Goal: Information Seeking & Learning: Learn about a topic

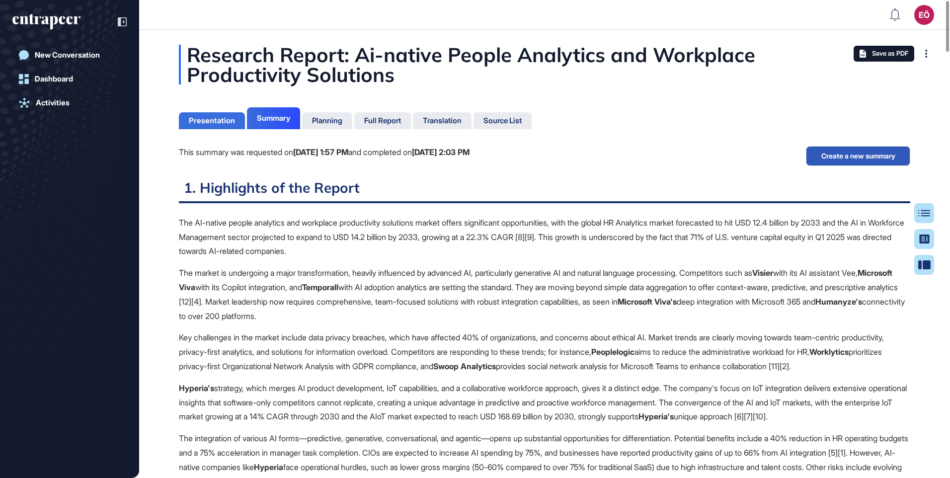
click at [222, 117] on div "Presentation" at bounding box center [212, 120] width 46 height 9
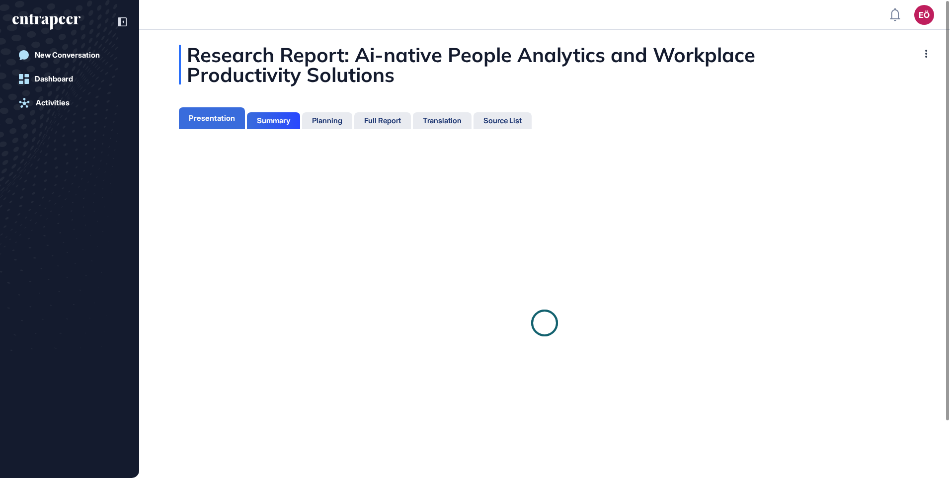
scroll to position [4, 0]
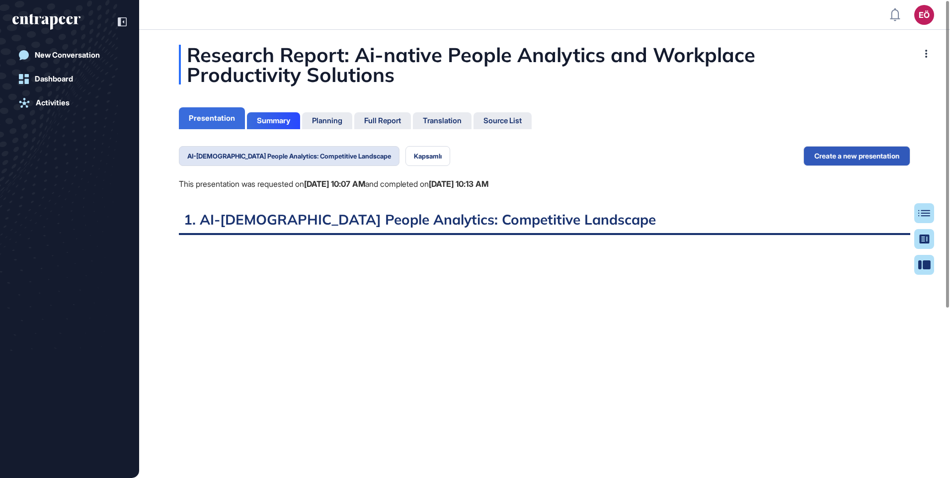
scroll to position [4, 0]
click at [339, 120] on div "Planning" at bounding box center [327, 120] width 30 height 9
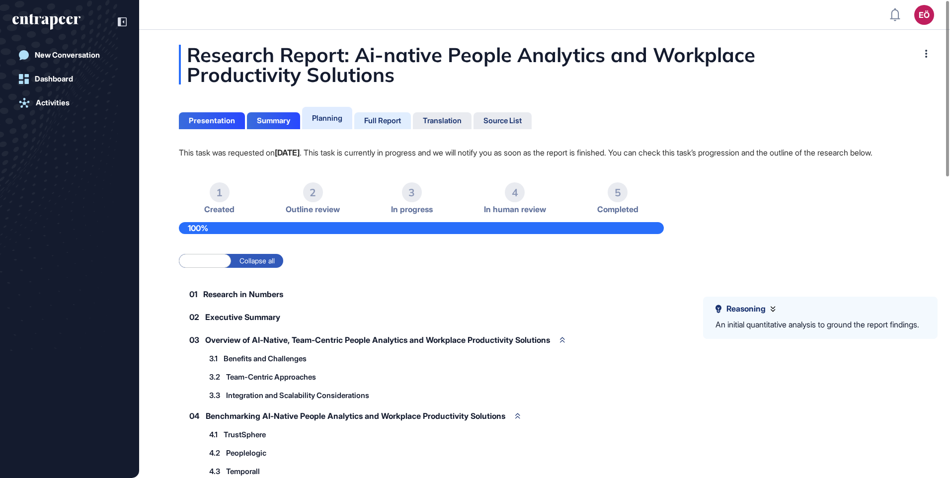
click at [393, 117] on div "Full Report" at bounding box center [382, 120] width 37 height 9
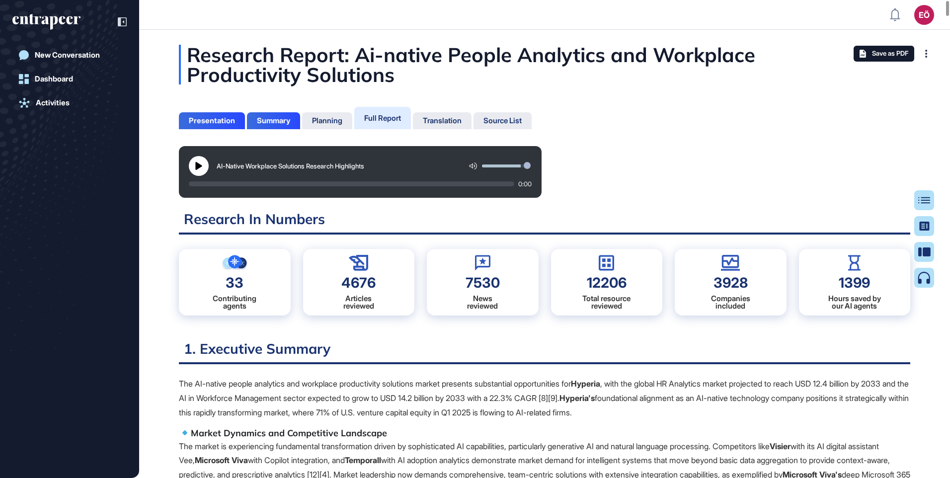
scroll to position [428, 2]
click at [200, 166] on icon at bounding box center [198, 166] width 6 height 8
drag, startPoint x: 524, startPoint y: 164, endPoint x: 533, endPoint y: 164, distance: 9.0
click at [590, 173] on div "AI-Native Workplace Solutions Research Highlights 0:00" at bounding box center [545, 172] width 732 height 52
click at [520, 164] on input "range" at bounding box center [506, 165] width 49 height 3
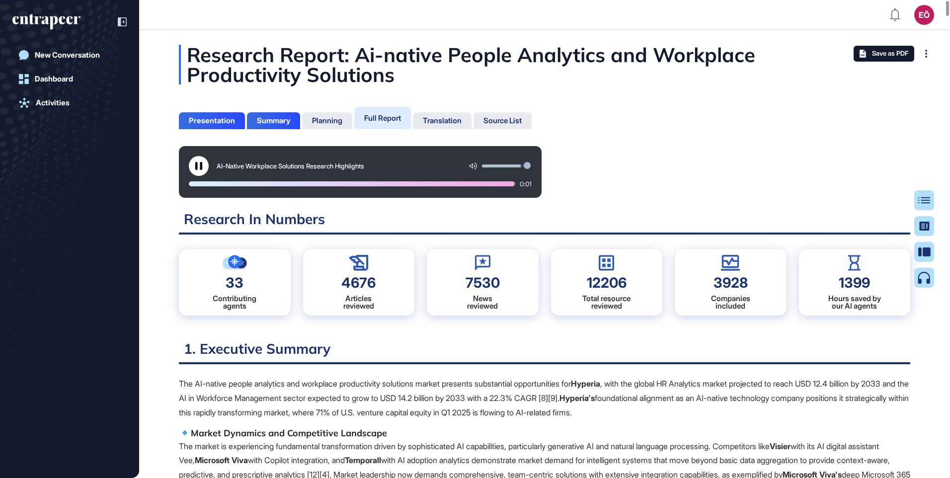
drag, startPoint x: 195, startPoint y: 165, endPoint x: 193, endPoint y: 5, distance: 160.5
click at [195, 165] on icon at bounding box center [199, 166] width 8 height 8
drag, startPoint x: 345, startPoint y: 160, endPoint x: 322, endPoint y: 170, distance: 26.0
click at [322, 170] on div "AI-Native Workplace Solutions Research Highlights" at bounding box center [360, 166] width 343 height 20
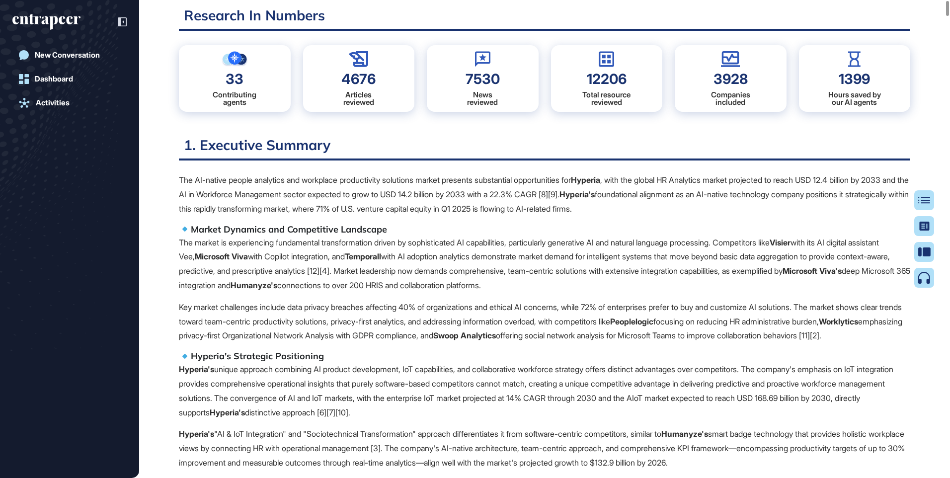
scroll to position [0, 0]
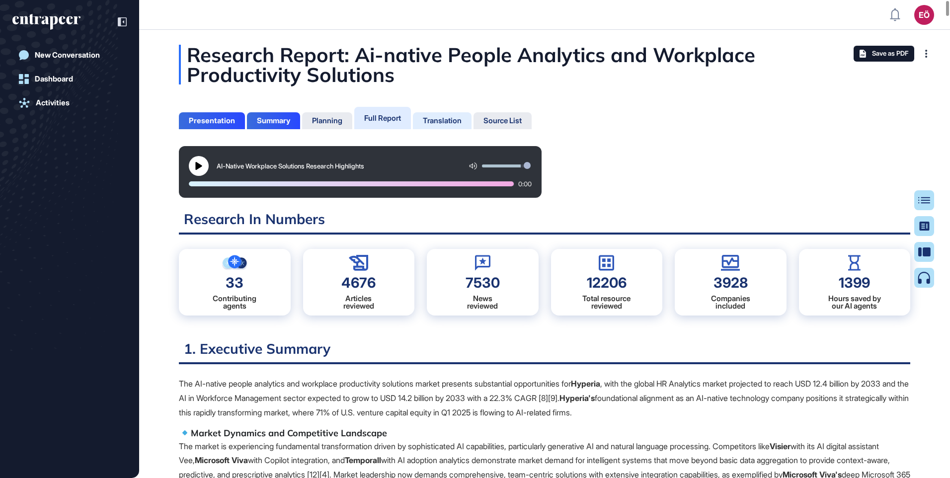
click at [450, 120] on div "Translation" at bounding box center [442, 120] width 39 height 9
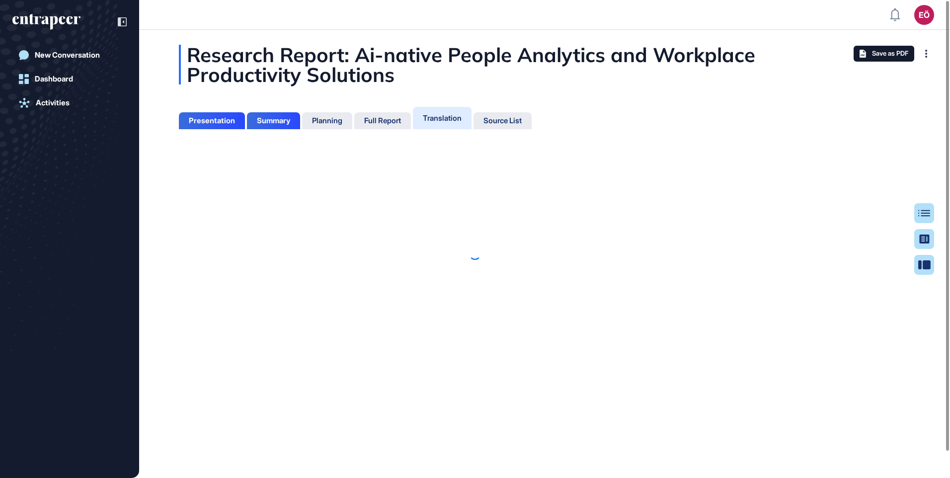
scroll to position [4, 0]
click at [261, 122] on div at bounding box center [475, 254] width 950 height 448
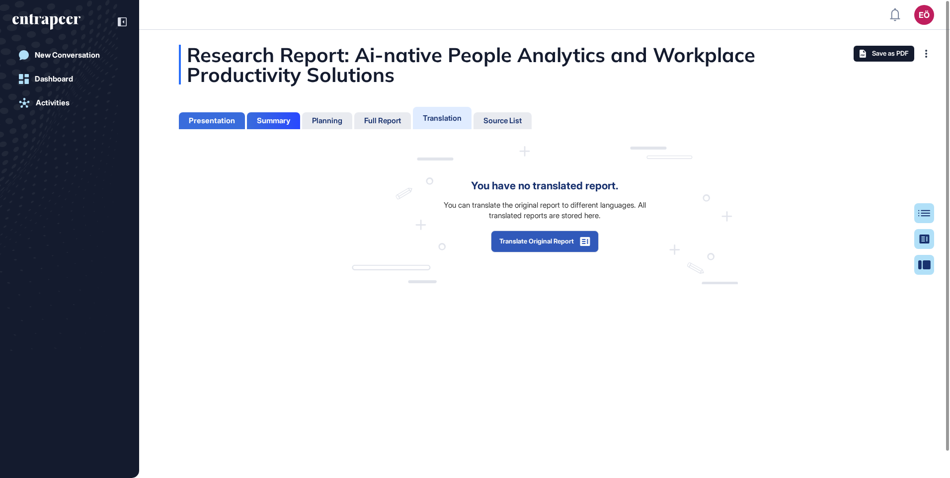
click at [195, 123] on div "Presentation" at bounding box center [212, 120] width 46 height 9
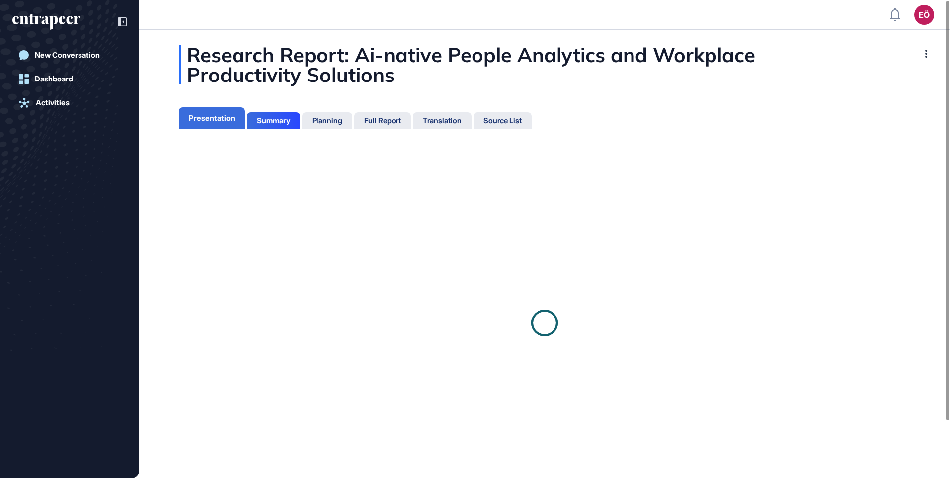
scroll to position [4, 0]
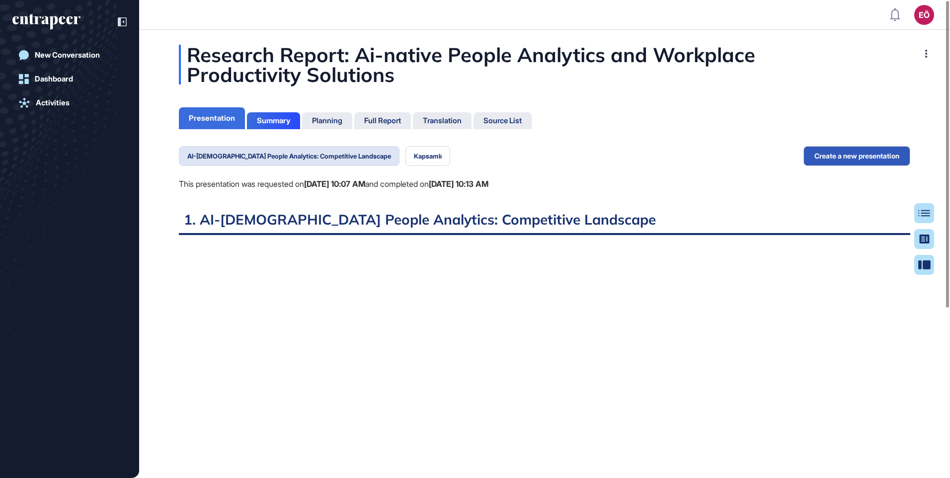
click at [199, 119] on div "Presentation" at bounding box center [212, 118] width 46 height 9
click at [278, 121] on div "Summary" at bounding box center [273, 120] width 33 height 9
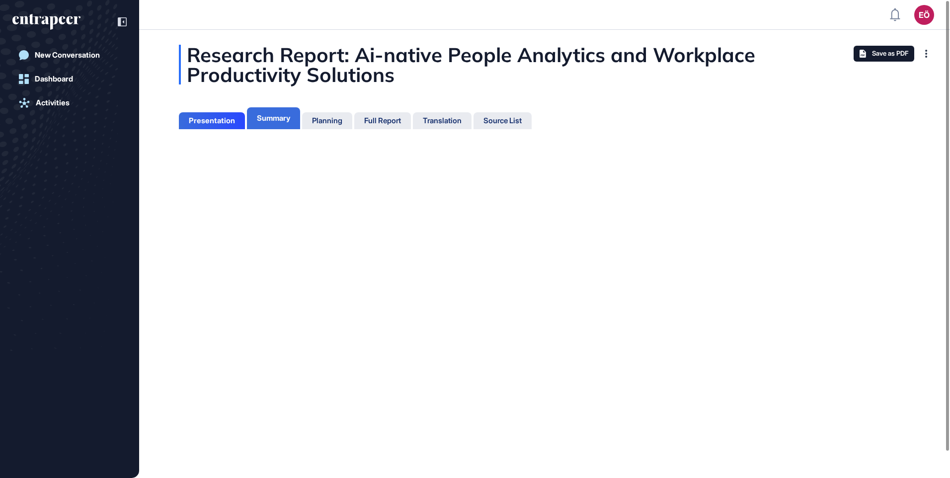
scroll to position [4, 0]
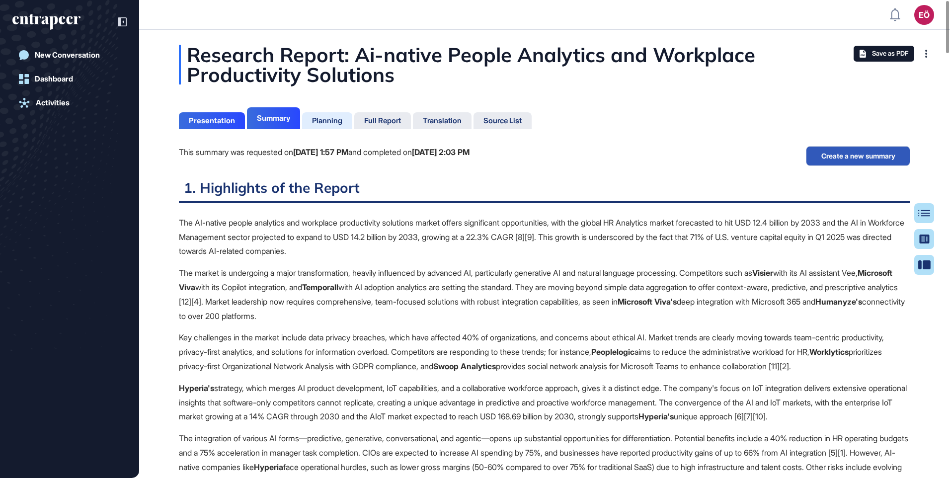
scroll to position [428, 2]
click at [336, 113] on div "Planning" at bounding box center [327, 120] width 50 height 17
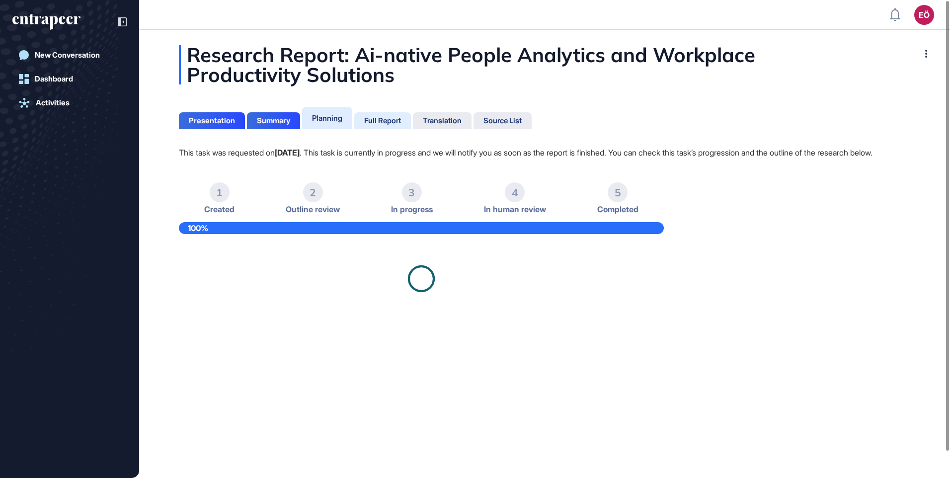
click at [399, 122] on div "Full Report" at bounding box center [382, 120] width 37 height 9
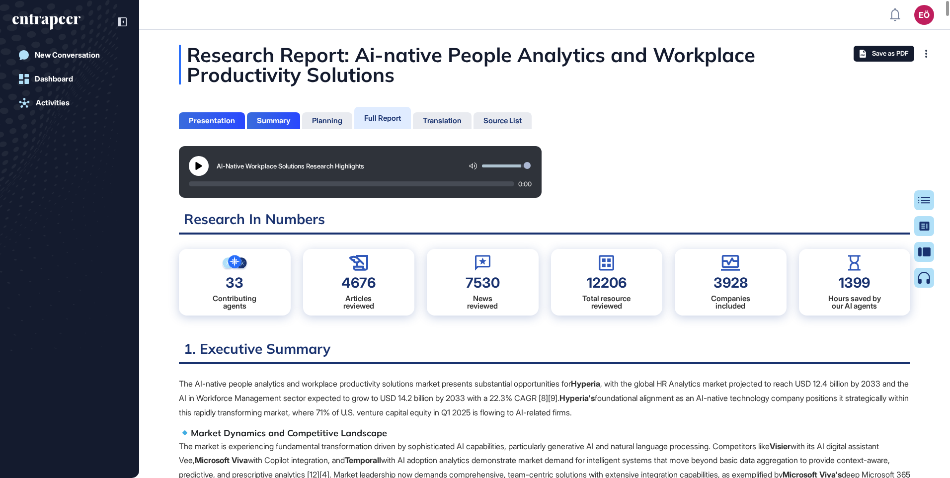
scroll to position [428, 2]
click at [923, 276] on icon at bounding box center [924, 278] width 12 height 12
click at [924, 278] on icon at bounding box center [924, 278] width 12 height 12
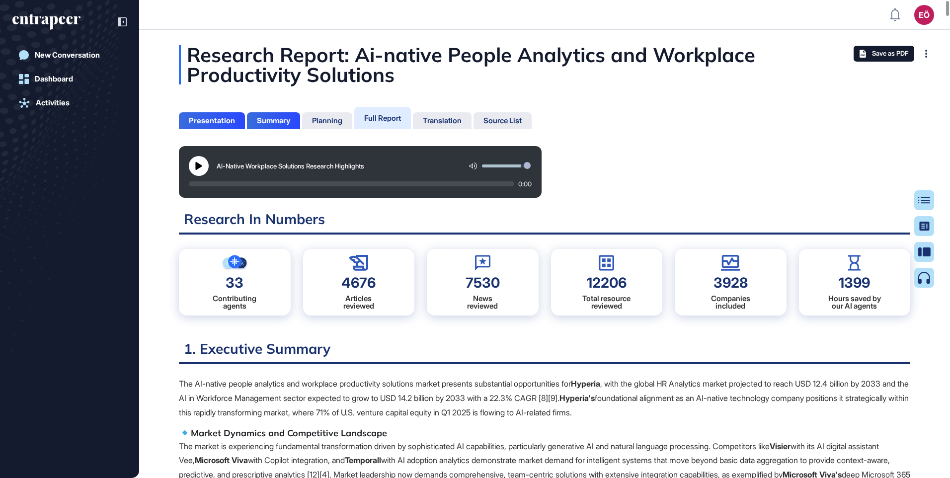
click at [924, 278] on icon at bounding box center [924, 278] width 12 height 12
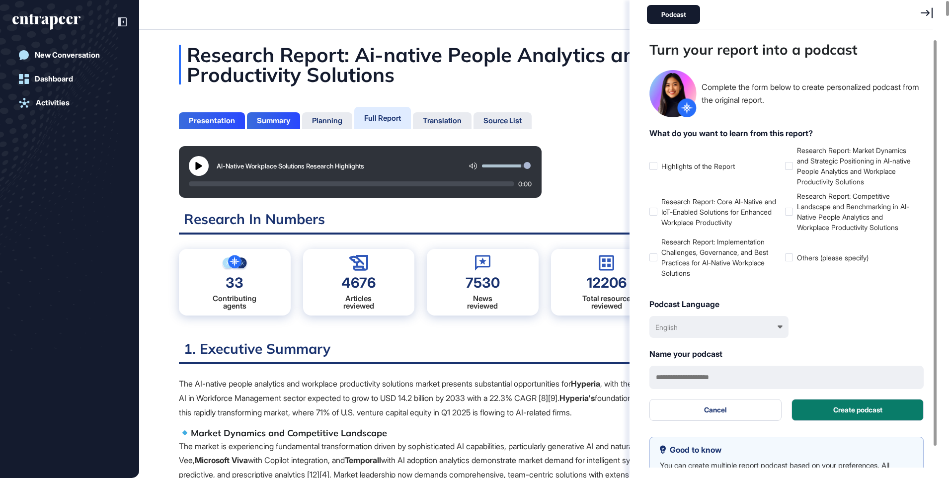
scroll to position [428, 288]
drag, startPoint x: 656, startPoint y: 213, endPoint x: 646, endPoint y: 260, distance: 48.5
click at [656, 213] on div at bounding box center [654, 212] width 8 height 8
click at [654, 255] on div at bounding box center [654, 257] width 8 height 8
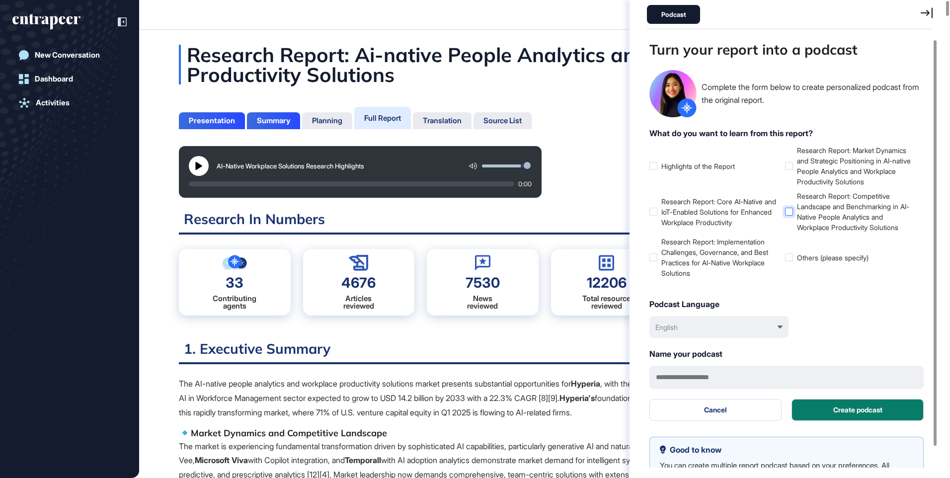
drag, startPoint x: 792, startPoint y: 165, endPoint x: 797, endPoint y: 201, distance: 36.7
click at [789, 163] on div at bounding box center [789, 166] width 8 height 8
click at [789, 217] on label "Research Report: Competitive Landscape and Benchmarking in AI-Native People Ana…" at bounding box center [851, 212] width 132 height 42
click at [780, 331] on div "English" at bounding box center [719, 327] width 139 height 22
click at [672, 374] on div "Türkçe" at bounding box center [719, 373] width 129 height 18
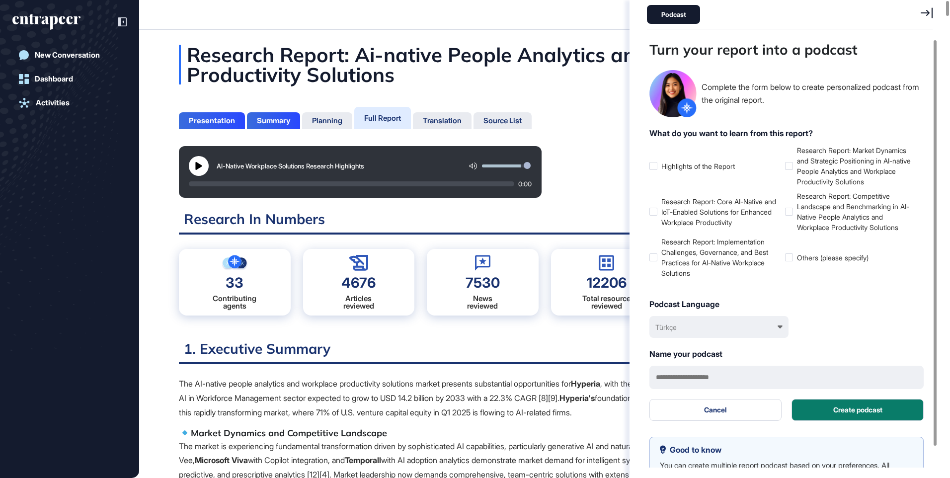
click at [783, 326] on div "Türkçe" at bounding box center [719, 327] width 139 height 22
click at [662, 351] on div "English" at bounding box center [719, 351] width 129 height 18
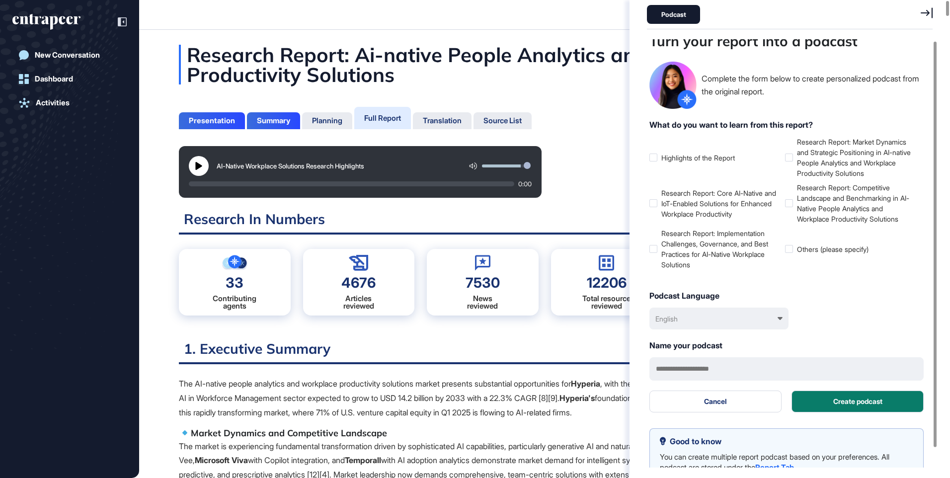
scroll to position [22, 0]
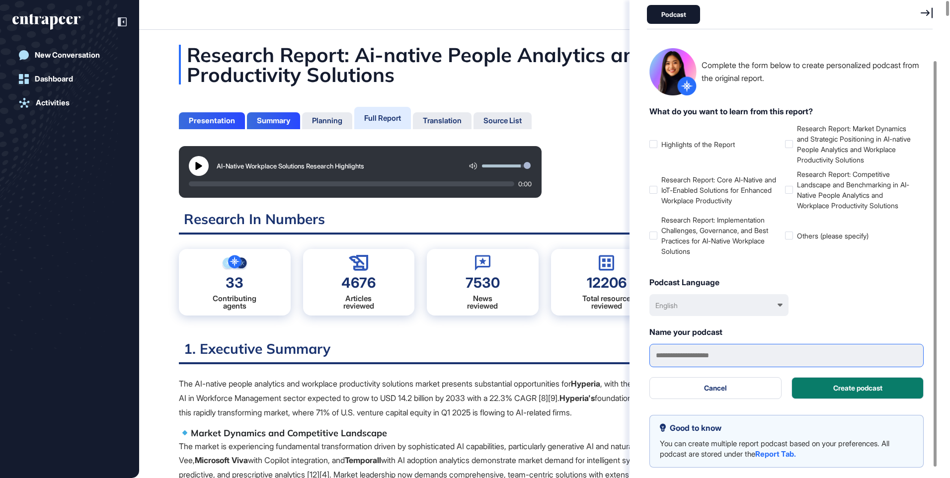
click at [665, 360] on input "text" at bounding box center [787, 355] width 274 height 23
click at [653, 354] on input "********" at bounding box center [787, 355] width 274 height 23
click at [741, 357] on input "**********" at bounding box center [787, 355] width 274 height 23
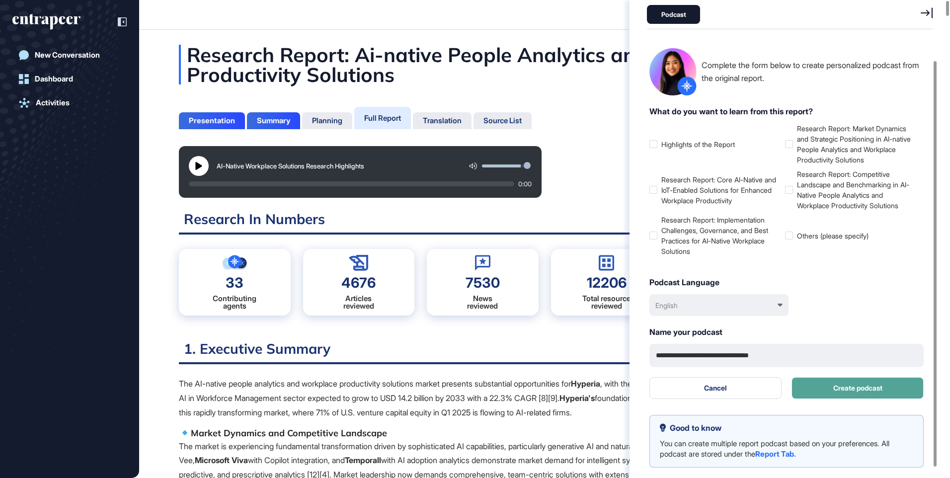
type input "**********"
click at [889, 385] on button "Create podcast" at bounding box center [858, 388] width 132 height 22
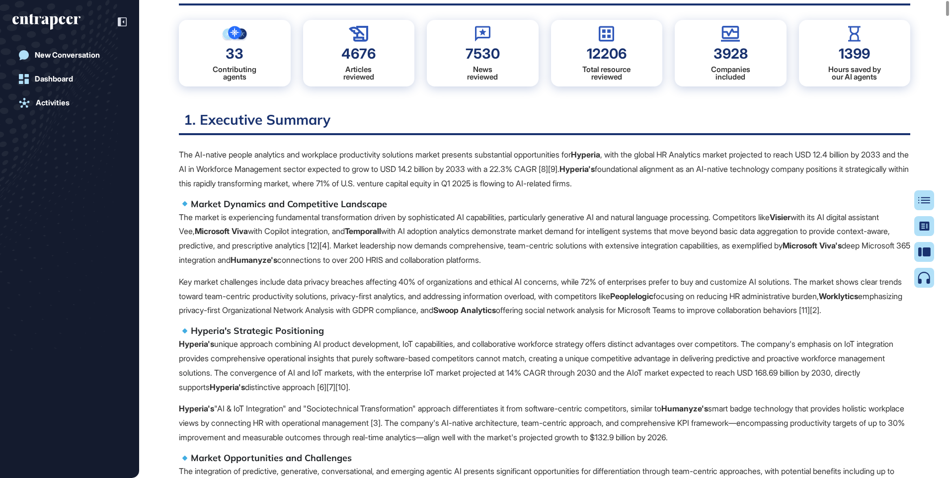
scroll to position [0, 0]
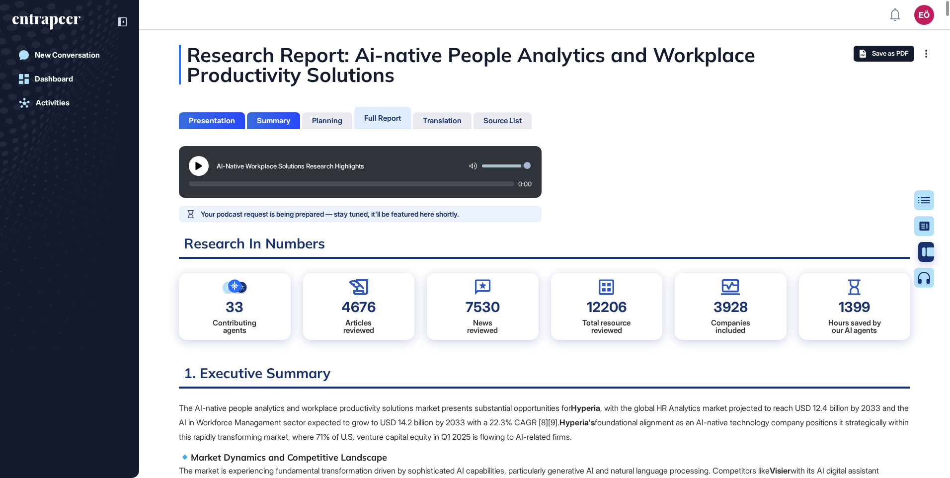
click at [918, 252] on div at bounding box center [928, 252] width 20 height 20
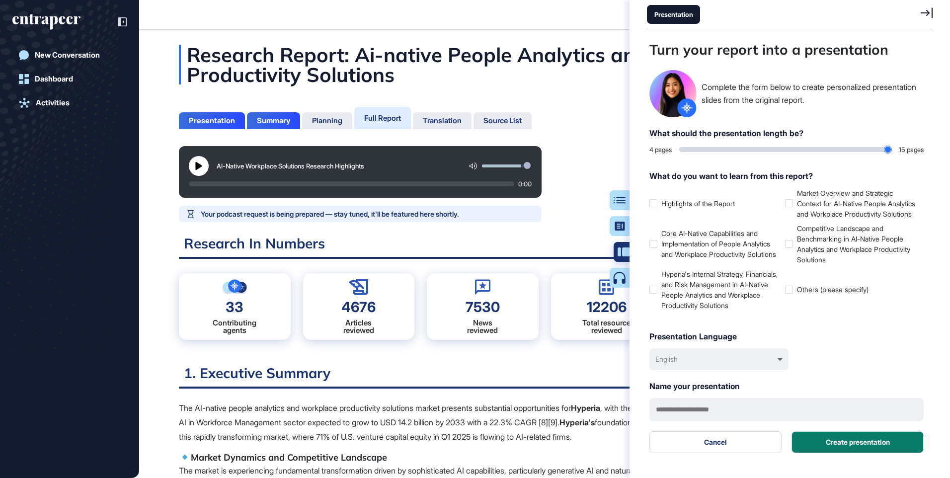
scroll to position [428, 288]
click at [922, 14] on icon at bounding box center [927, 12] width 12 height 11
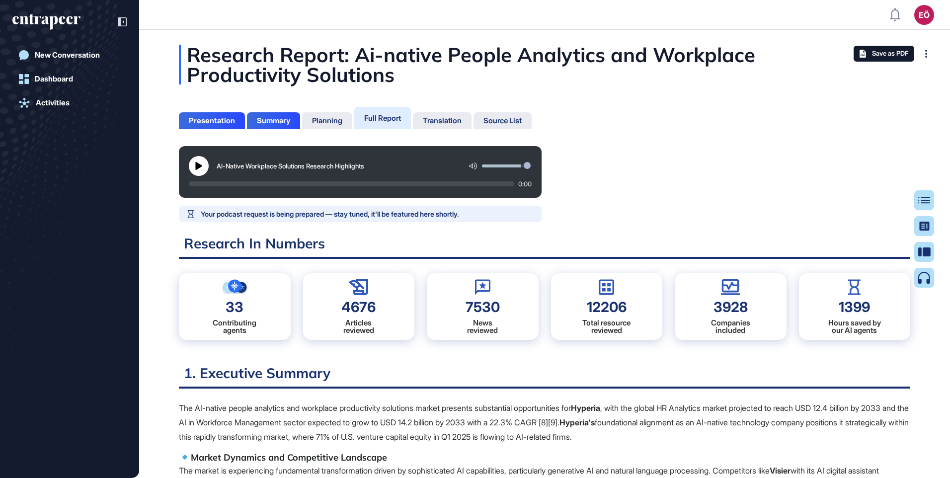
scroll to position [428, 2]
click at [925, 198] on icon at bounding box center [928, 200] width 12 height 7
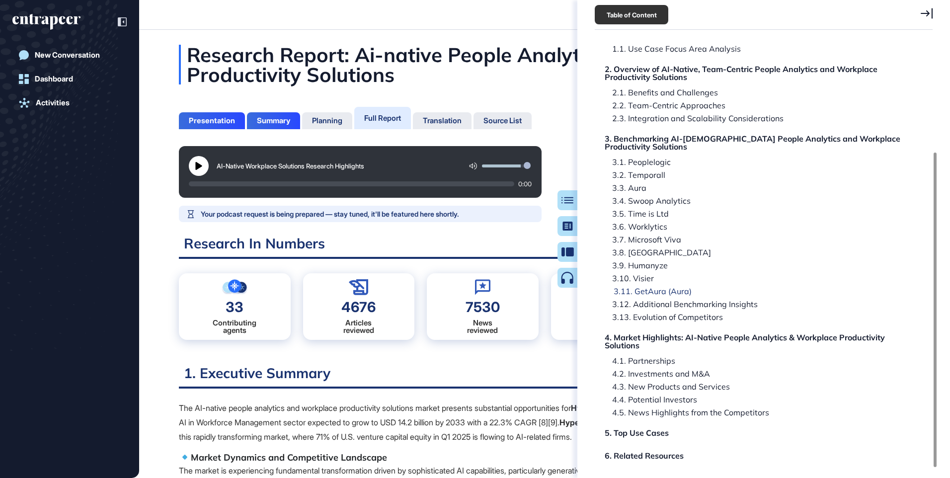
scroll to position [153, 0]
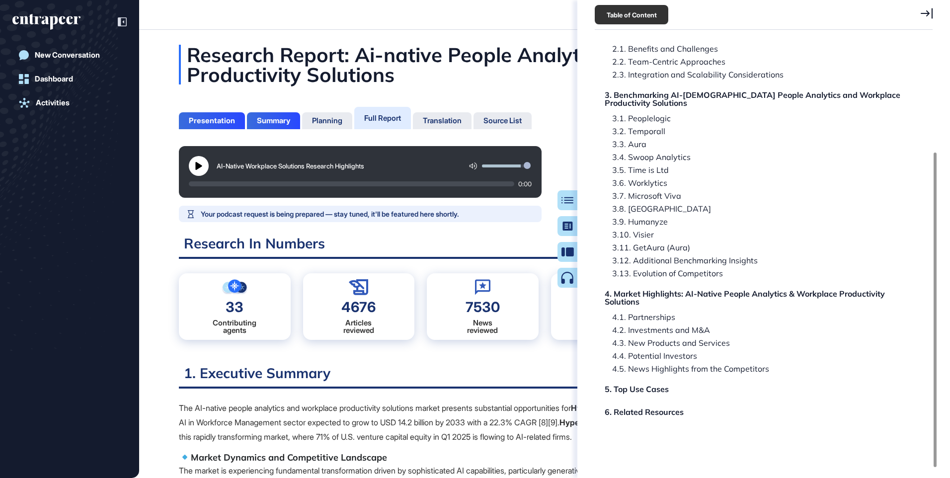
click at [927, 14] on icon at bounding box center [927, 13] width 12 height 11
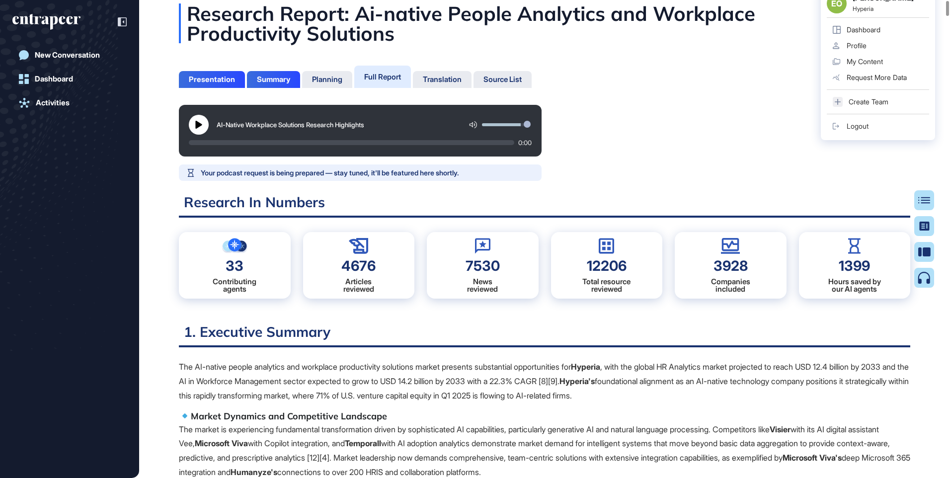
scroll to position [0, 0]
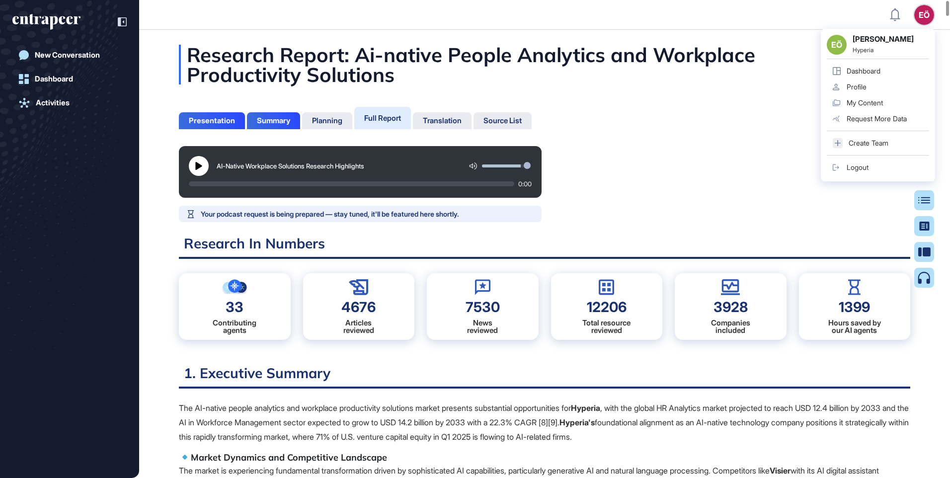
click at [666, 187] on div "AI-Native Workplace Solutions Research Highlights 0:00" at bounding box center [545, 172] width 732 height 52
click at [634, 170] on div "AI-Native Workplace Solutions Research Highlights 0:00" at bounding box center [545, 172] width 732 height 52
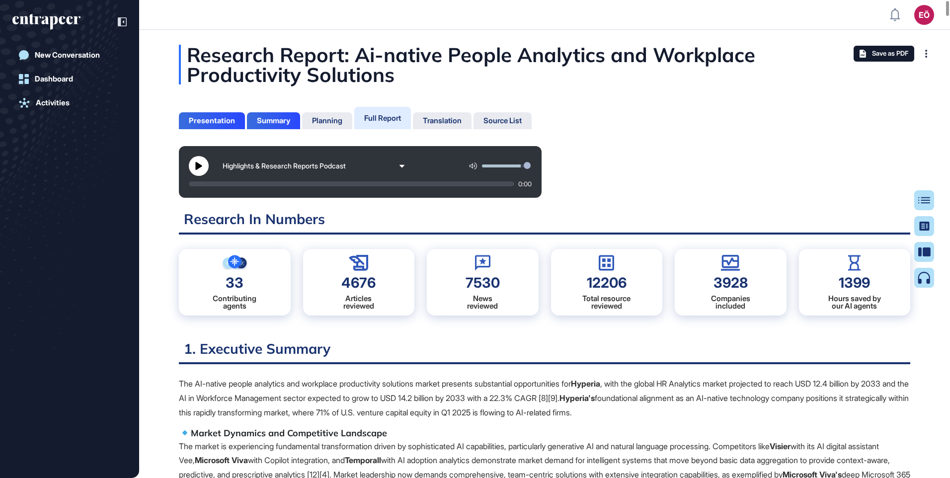
scroll to position [428, 2]
click at [192, 163] on button at bounding box center [199, 166] width 20 height 20
click at [198, 164] on icon at bounding box center [199, 166] width 8 height 8
click at [402, 165] on icon at bounding box center [402, 166] width 5 height 2
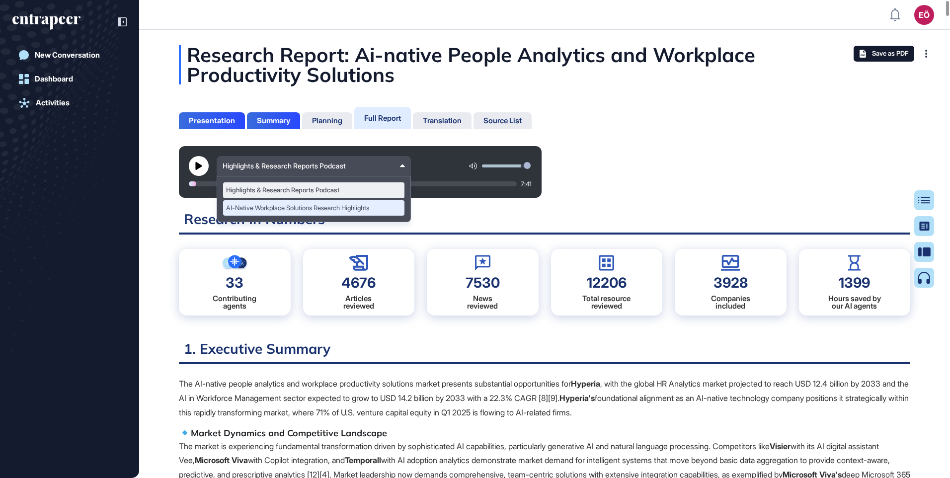
click at [359, 211] on div "AI-Native Workplace Solutions Research Highlights" at bounding box center [313, 208] width 181 height 16
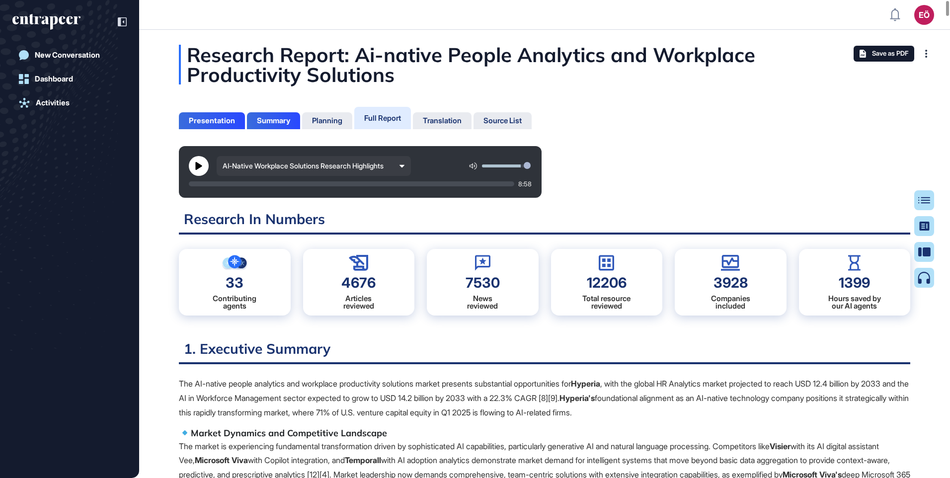
click at [404, 164] on icon at bounding box center [402, 166] width 5 height 5
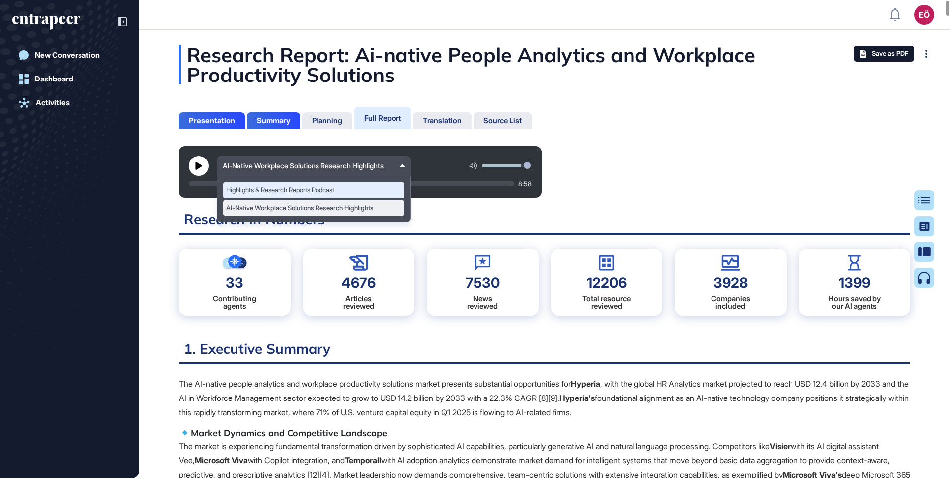
click at [361, 185] on div "Highlights & Research Reports Podcast" at bounding box center [313, 190] width 181 height 16
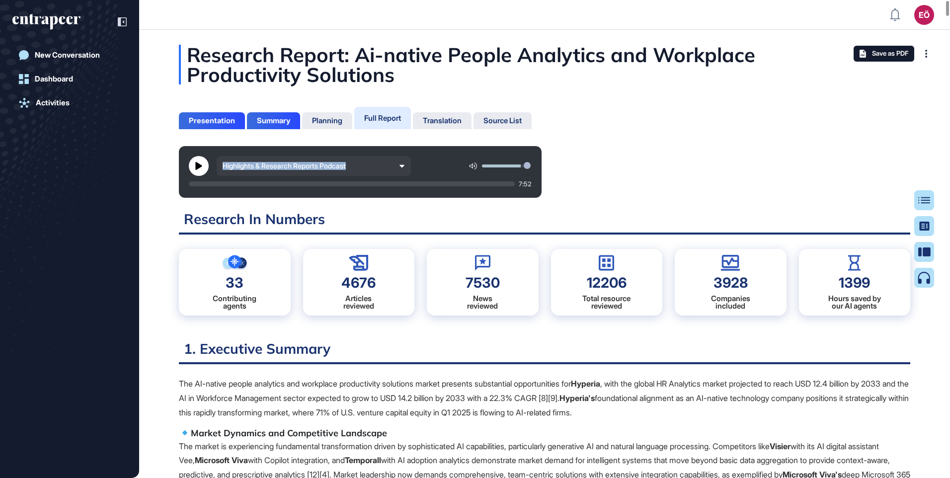
drag, startPoint x: 361, startPoint y: 168, endPoint x: 225, endPoint y: 160, distance: 135.9
click at [225, 160] on div "Highlights & Research Reports Podcast" at bounding box center [314, 166] width 194 height 20
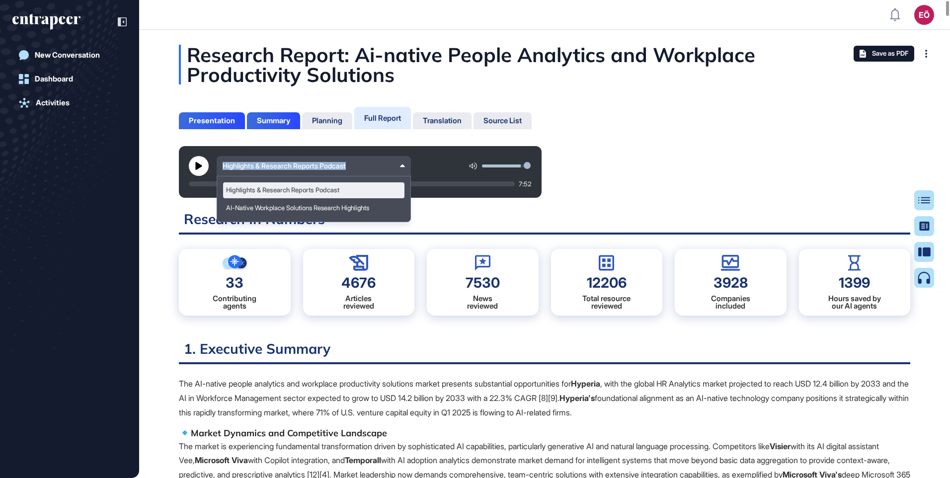
drag, startPoint x: 225, startPoint y: 160, endPoint x: 260, endPoint y: 166, distance: 35.8
copy div "Highlights & Research Reports Podcast"
click at [462, 211] on h2 "Research In Numbers" at bounding box center [545, 222] width 732 height 24
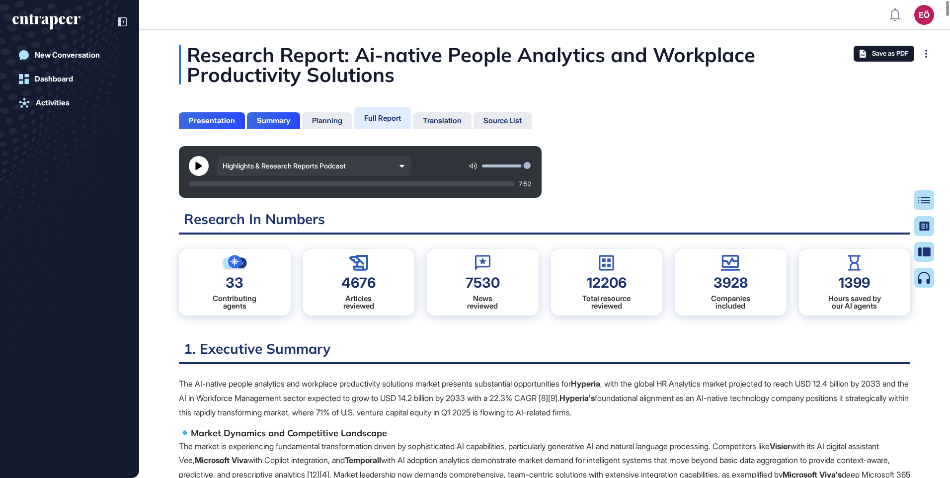
click at [406, 166] on div "Highlights & Research Reports Podcast" at bounding box center [314, 166] width 194 height 20
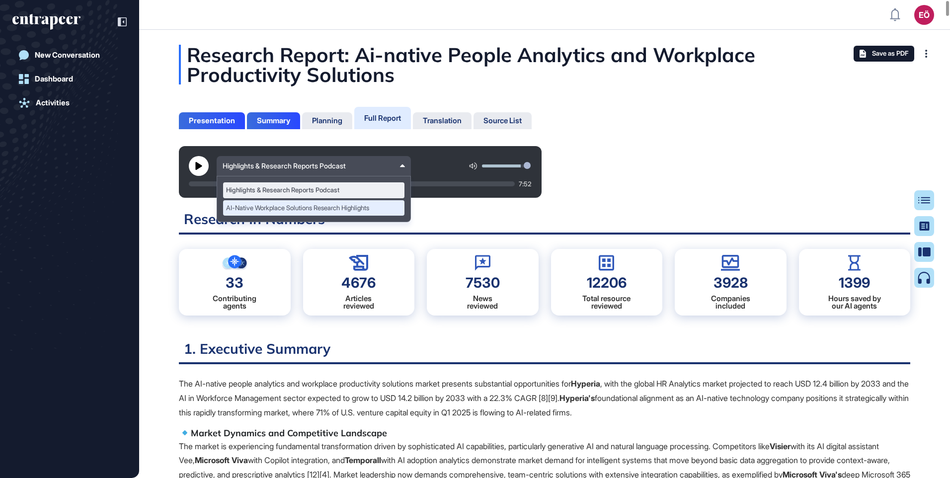
click at [324, 207] on div "AI-Native Workplace Solutions Research Highlights" at bounding box center [313, 208] width 181 height 16
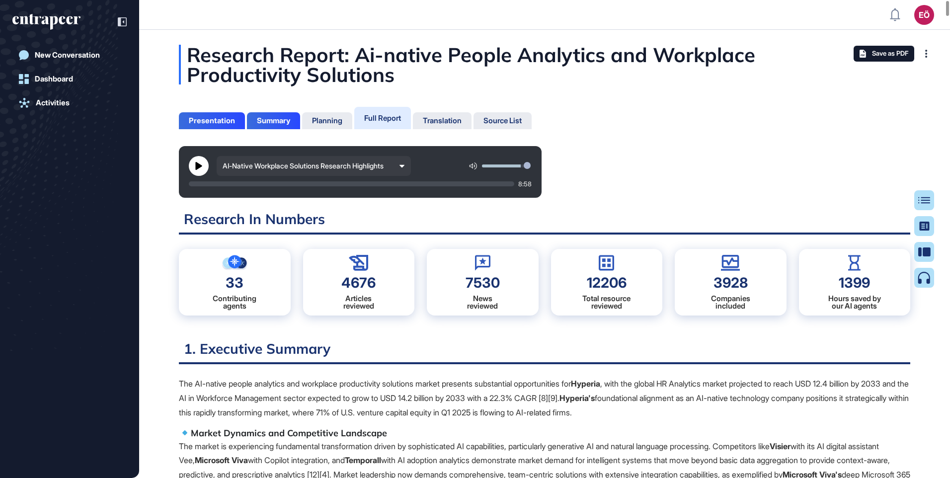
click at [406, 168] on div "AI-Native Workplace Solutions Research Highlights" at bounding box center [314, 166] width 194 height 20
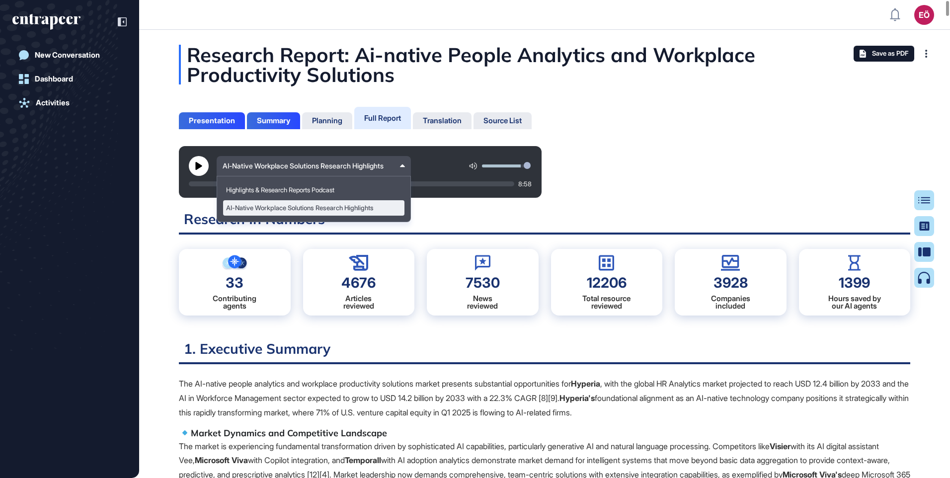
click at [712, 171] on div "AI-Native Workplace Solutions Research Highlights 8:58 Highlights & Research Re…" at bounding box center [545, 172] width 732 height 52
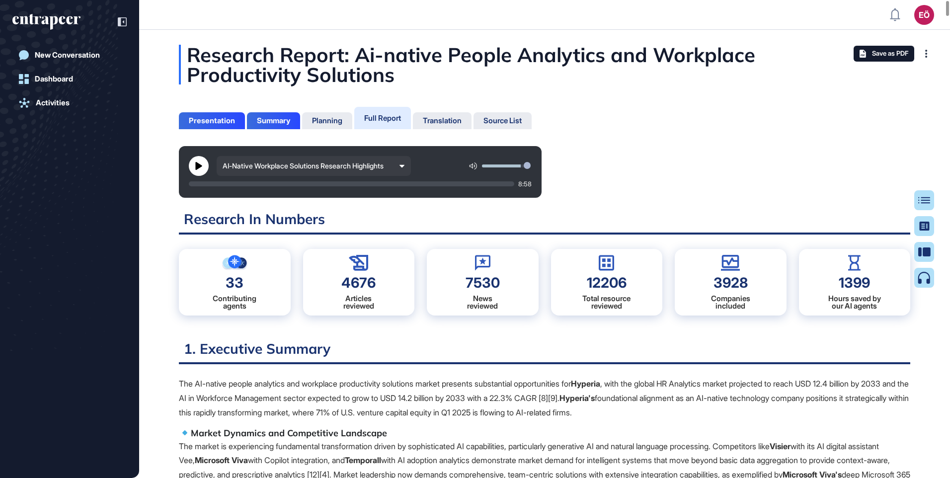
click at [400, 165] on icon at bounding box center [402, 166] width 5 height 2
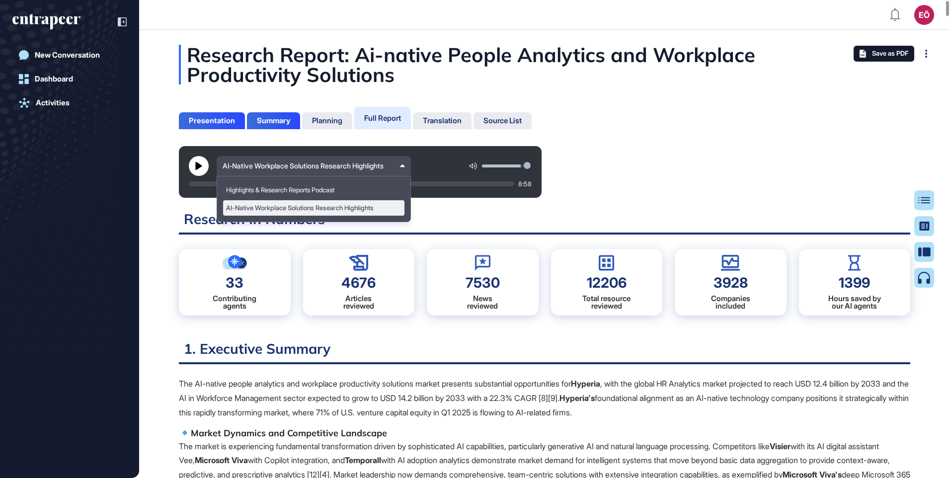
click at [400, 165] on icon at bounding box center [402, 165] width 5 height 5
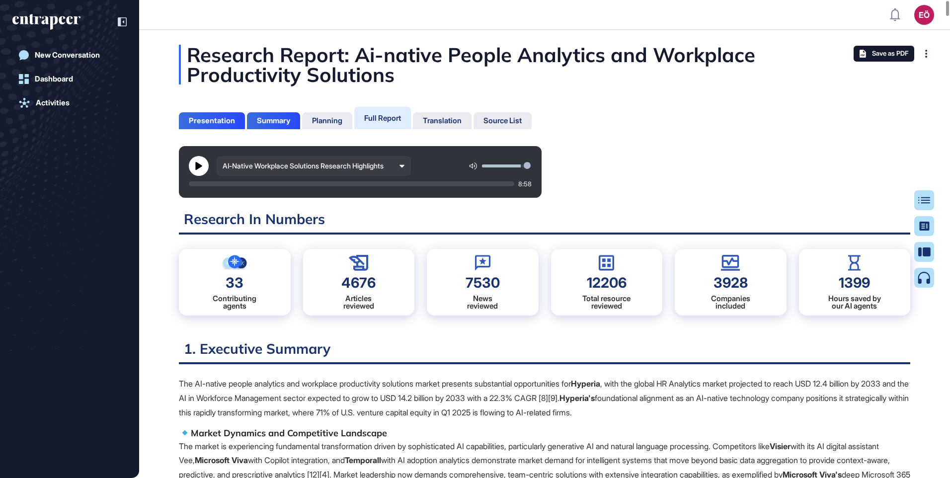
click at [401, 164] on icon at bounding box center [402, 166] width 5 height 5
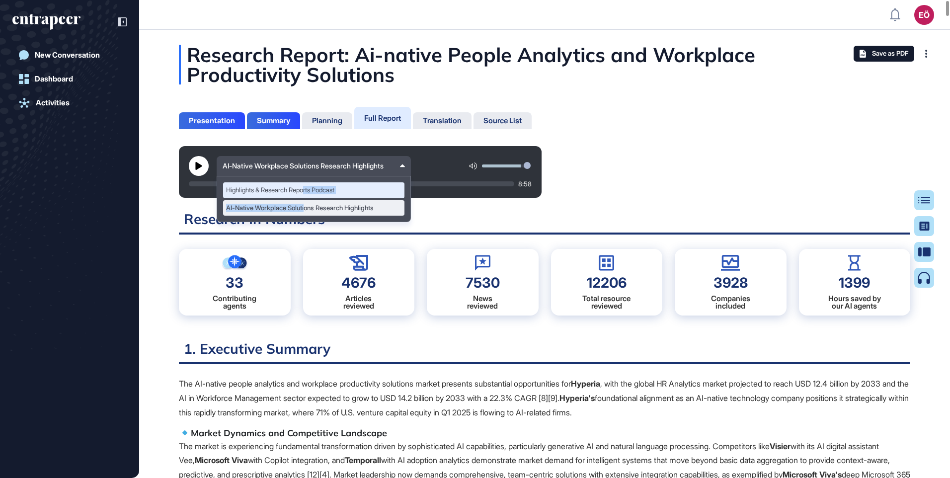
drag, startPoint x: 310, startPoint y: 204, endPoint x: 309, endPoint y: 193, distance: 11.0
click at [309, 193] on div "Highlights & Research Reports Podcast AI-Native Workplace Solutions Research Hi…" at bounding box center [313, 198] width 181 height 33
click at [309, 193] on div "Highlights & Research Reports Podcast" at bounding box center [313, 190] width 181 height 16
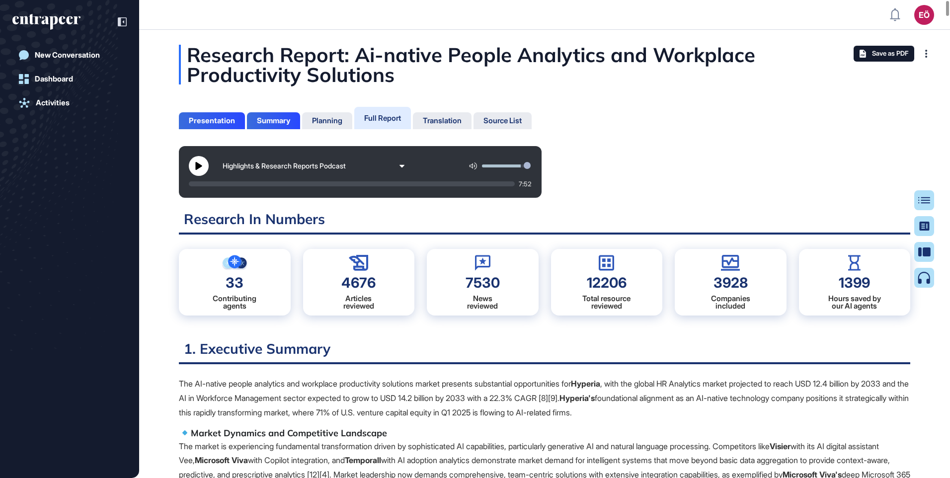
click at [199, 170] on button at bounding box center [199, 166] width 20 height 20
drag, startPoint x: 198, startPoint y: 164, endPoint x: 401, endPoint y: 163, distance: 202.3
click at [198, 164] on icon at bounding box center [199, 166] width 8 height 8
click at [402, 165] on icon at bounding box center [402, 166] width 5 height 2
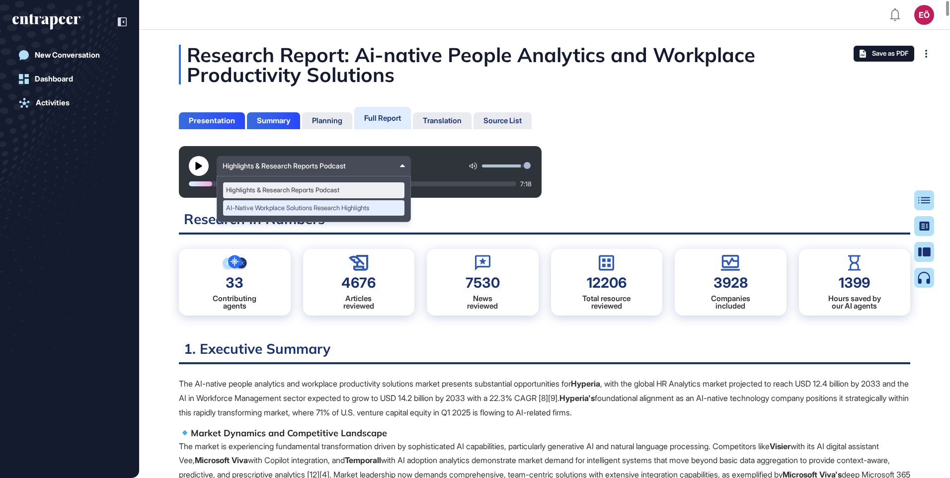
click at [311, 211] on div "AI-Native Workplace Solutions Research Highlights" at bounding box center [313, 208] width 181 height 16
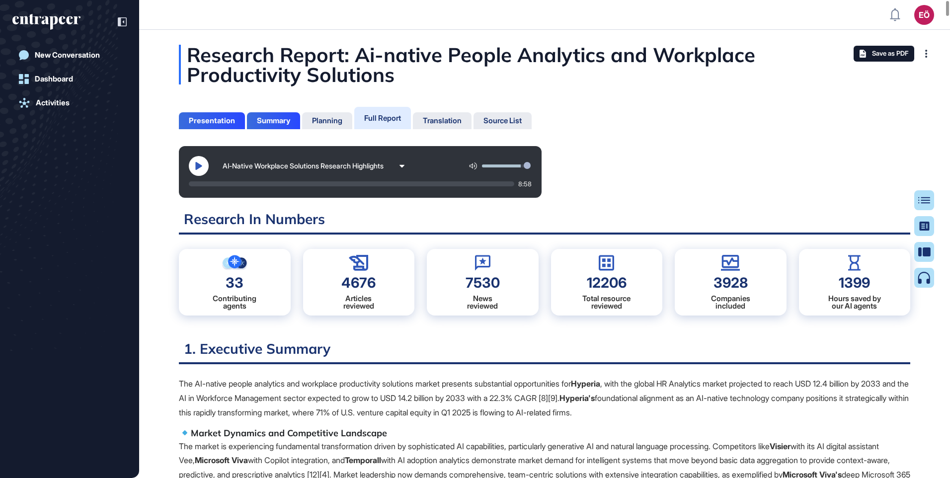
click at [194, 164] on button at bounding box center [199, 166] width 20 height 20
click at [200, 164] on icon at bounding box center [199, 166] width 8 height 8
click at [403, 164] on icon at bounding box center [402, 166] width 5 height 5
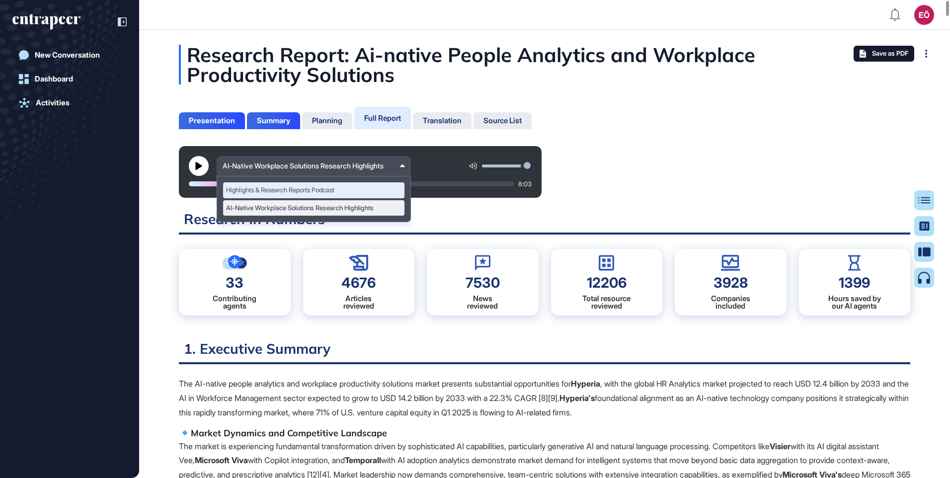
click at [337, 188] on div "Highlights & Research Reports Podcast" at bounding box center [313, 190] width 181 height 16
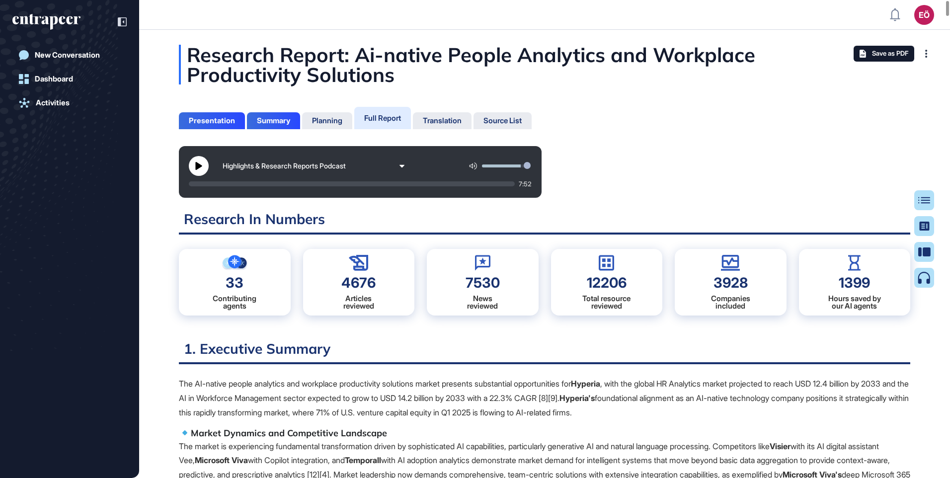
click at [210, 183] on div at bounding box center [352, 183] width 326 height 5
click at [198, 168] on icon at bounding box center [198, 166] width 6 height 8
click at [285, 181] on div at bounding box center [352, 183] width 327 height 5
click at [196, 165] on icon at bounding box center [198, 166] width 7 height 8
click at [399, 165] on div "Highlights & Research Reports Podcast" at bounding box center [314, 166] width 194 height 20
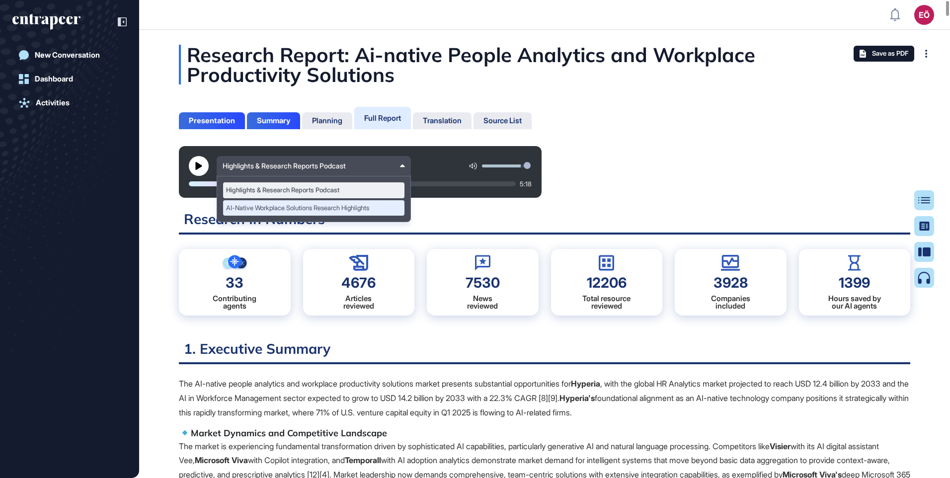
click at [255, 208] on div "AI-Native Workplace Solutions Research Highlights" at bounding box center [313, 208] width 181 height 16
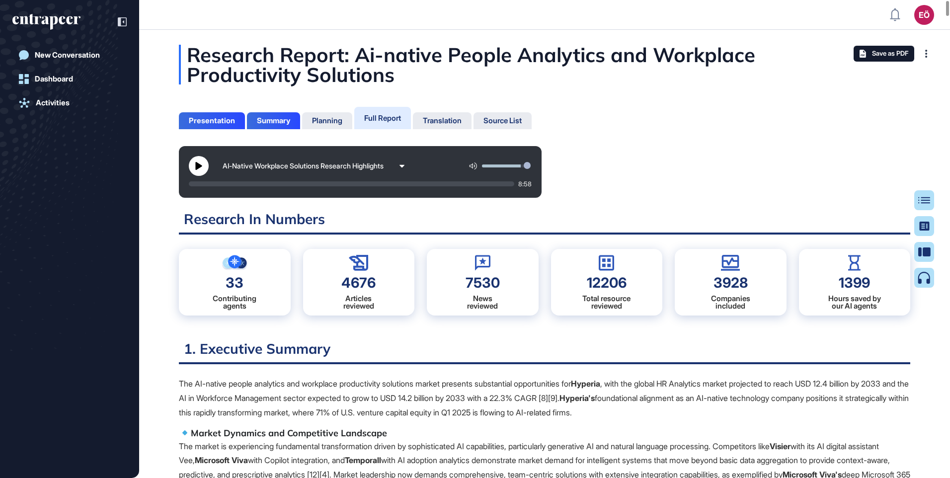
click at [194, 168] on button at bounding box center [199, 166] width 20 height 20
drag, startPoint x: 233, startPoint y: 189, endPoint x: 268, endPoint y: 181, distance: 36.3
click at [247, 186] on div at bounding box center [352, 183] width 326 height 5
drag, startPoint x: 245, startPoint y: 184, endPoint x: 231, endPoint y: 183, distance: 14.0
click at [231, 183] on div at bounding box center [219, 183] width 61 height 5
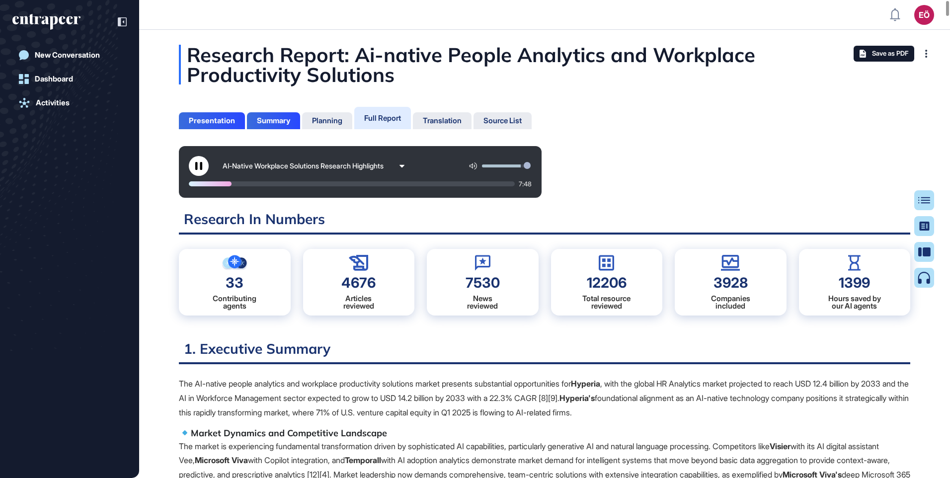
click at [231, 183] on div at bounding box center [352, 183] width 326 height 5
drag, startPoint x: 230, startPoint y: 183, endPoint x: 216, endPoint y: 179, distance: 14.3
click at [216, 179] on div "AI-Native Workplace Solutions Research Highlights 7:47" at bounding box center [360, 172] width 363 height 52
click at [229, 186] on div at bounding box center [211, 183] width 44 height 5
drag, startPoint x: 227, startPoint y: 183, endPoint x: 213, endPoint y: 182, distance: 13.4
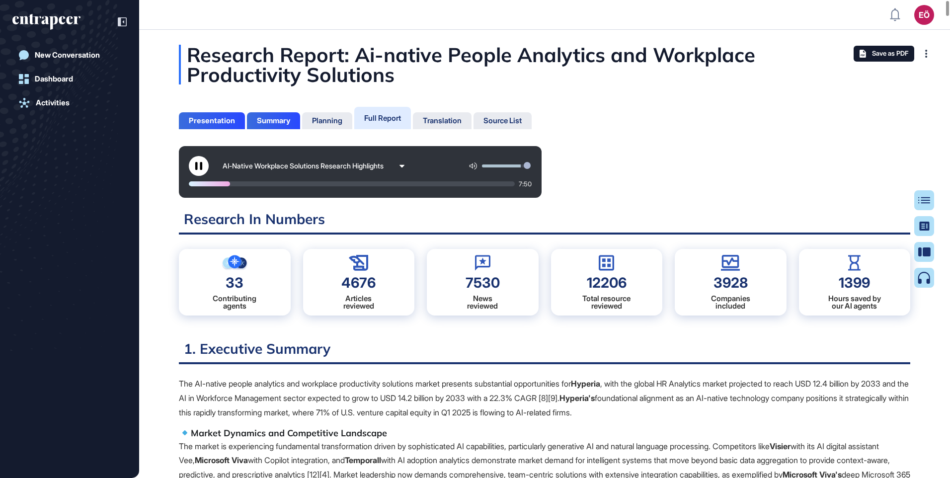
click at [213, 182] on div at bounding box center [209, 183] width 41 height 5
drag, startPoint x: 215, startPoint y: 183, endPoint x: 236, endPoint y: 182, distance: 21.4
click at [237, 182] on div at bounding box center [352, 183] width 327 height 5
click at [240, 180] on div "7:01" at bounding box center [360, 184] width 343 height 8
click at [242, 186] on div at bounding box center [225, 183] width 72 height 5
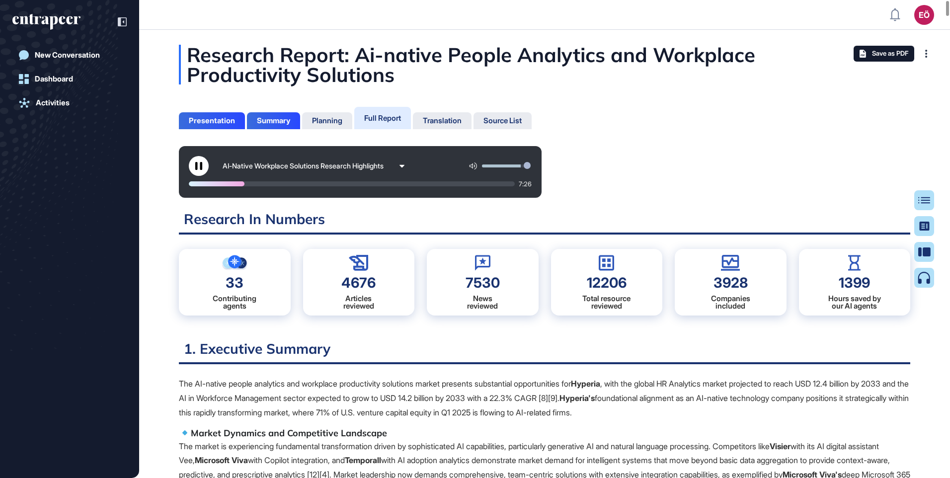
click at [233, 182] on div at bounding box center [217, 183] width 56 height 5
click at [271, 181] on div at bounding box center [352, 183] width 327 height 5
click at [267, 181] on div at bounding box center [230, 183] width 83 height 5
click at [263, 182] on div at bounding box center [229, 183] width 80 height 5
click at [191, 167] on button at bounding box center [199, 166] width 20 height 20
